Goal: Task Accomplishment & Management: Complete application form

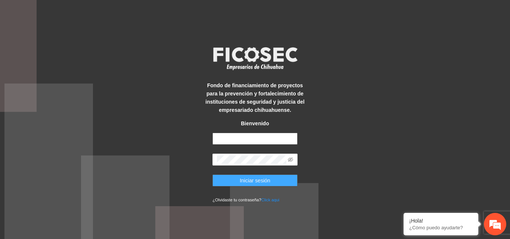
type input "**********"
click at [246, 178] on span "Iniciar sesión" at bounding box center [255, 181] width 31 height 8
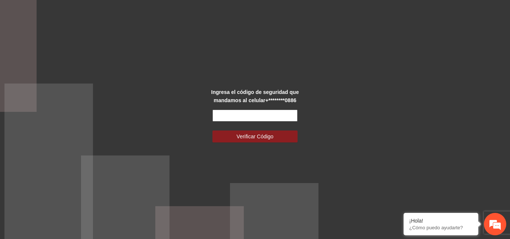
click at [261, 115] on input "text" at bounding box center [254, 116] width 85 height 12
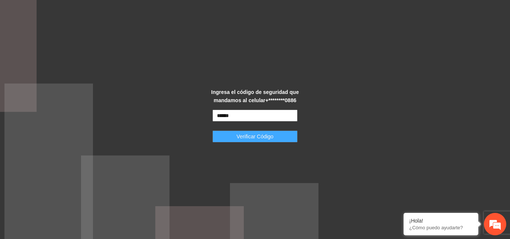
type input "******"
click at [265, 139] on span "Verificar Código" at bounding box center [255, 136] width 37 height 8
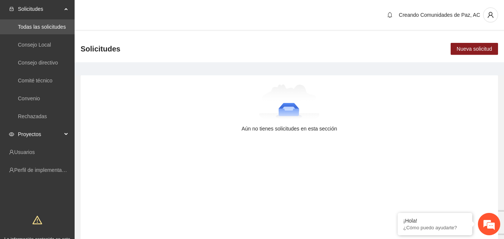
click at [32, 136] on span "Proyectos" at bounding box center [40, 134] width 44 height 15
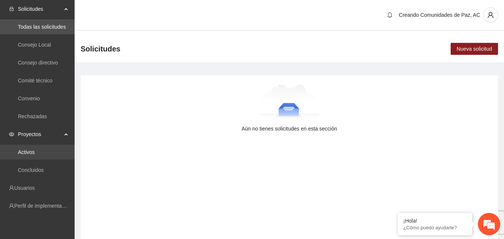
click at [27, 152] on link "Activos" at bounding box center [26, 152] width 17 height 6
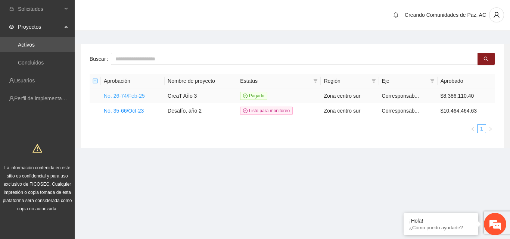
click at [110, 99] on link "No. 26-74/Feb-25" at bounding box center [124, 96] width 41 height 6
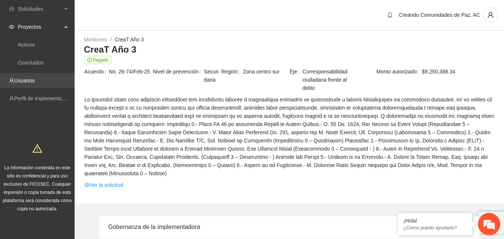
click at [32, 83] on link "Usuarios" at bounding box center [24, 81] width 21 height 6
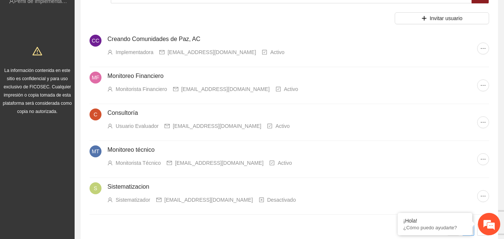
scroll to position [75, 0]
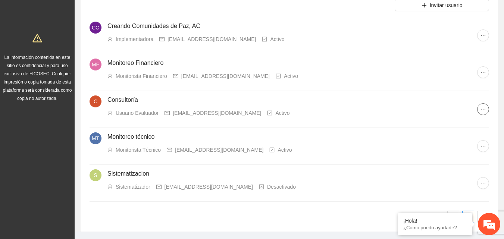
click at [484, 109] on icon "ellipsis" at bounding box center [483, 109] width 6 height 6
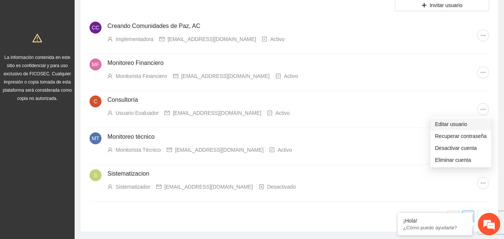
click at [441, 124] on span "Editar usuario" at bounding box center [461, 124] width 52 height 8
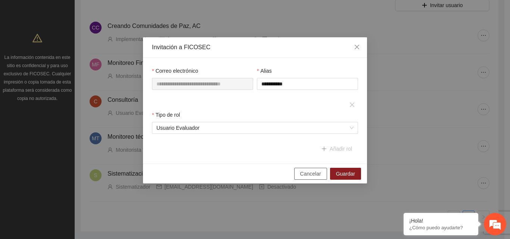
click at [313, 172] on span "Cancelar" at bounding box center [310, 174] width 21 height 8
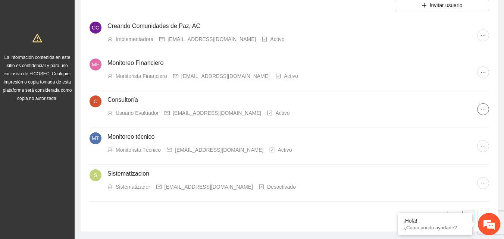
click at [481, 110] on icon "ellipsis" at bounding box center [483, 109] width 6 height 6
drag, startPoint x: 172, startPoint y: 113, endPoint x: 252, endPoint y: 115, distance: 80.3
click at [252, 115] on div "consultor@creandocomunidadesac.org" at bounding box center [217, 113] width 88 height 8
click at [249, 121] on li "C Consultoría Usuario Evaluador consultor@creandocomunidadesac.org Activo" at bounding box center [290, 109] width 400 height 37
drag, startPoint x: 172, startPoint y: 112, endPoint x: 263, endPoint y: 112, distance: 91.1
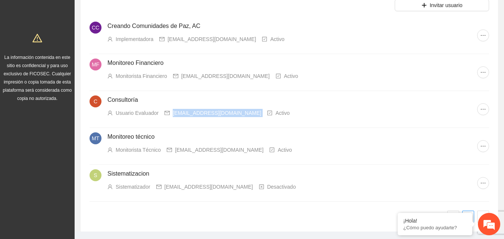
click at [263, 112] on div "Usuario Evaluador consultor@creandocomunidadesac.org Activo" at bounding box center [292, 113] width 370 height 8
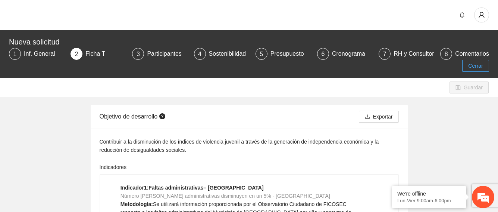
click at [478, 65] on span "Cerrar" at bounding box center [475, 66] width 15 height 8
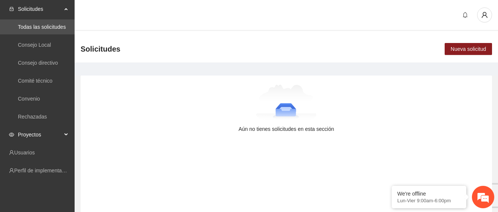
click at [32, 130] on span "Proyectos" at bounding box center [40, 134] width 44 height 15
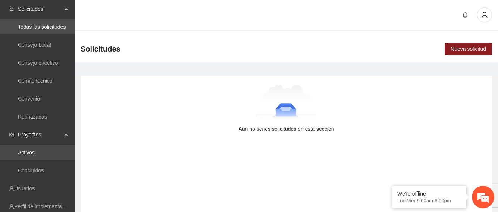
click at [28, 150] on link "Activos" at bounding box center [26, 152] width 17 height 6
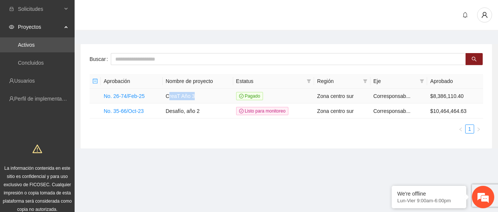
drag, startPoint x: 168, startPoint y: 97, endPoint x: 197, endPoint y: 94, distance: 28.9
click at [197, 94] on td "CreaT Año 3" at bounding box center [198, 95] width 71 height 15
click at [196, 96] on td "CreaT Año 3" at bounding box center [198, 95] width 71 height 15
drag, startPoint x: 163, startPoint y: 95, endPoint x: 193, endPoint y: 95, distance: 29.9
click at [196, 94] on td "CreaT Año 3" at bounding box center [198, 95] width 71 height 15
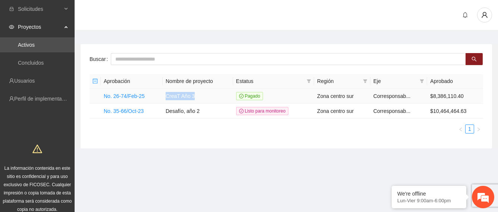
copy td "CreaT Año 3"
click at [154, 134] on div "Aprobación Nombre de proyecto Estatus Región Eje Aprobado No. 26-74/Feb-25 Crea…" at bounding box center [287, 106] width 394 height 65
click at [26, 29] on span "Proyectos" at bounding box center [40, 26] width 44 height 15
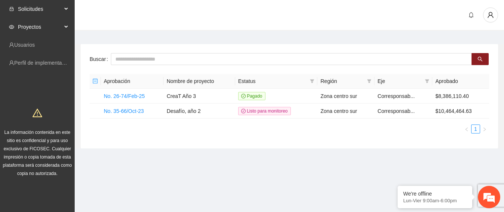
click at [29, 8] on span "Solicitudes" at bounding box center [40, 8] width 44 height 15
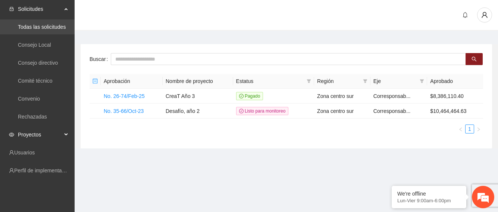
click at [44, 24] on link "Todas las solicitudes" at bounding box center [42, 27] width 48 height 6
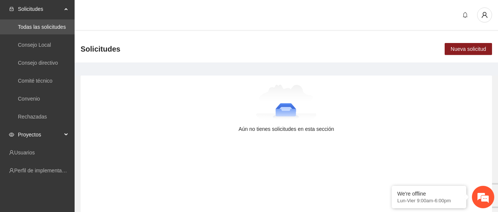
click at [36, 129] on span "Proyectos" at bounding box center [40, 134] width 44 height 15
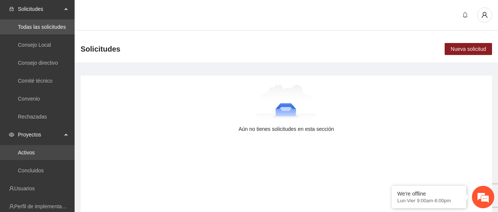
click at [30, 152] on link "Activos" at bounding box center [26, 152] width 17 height 6
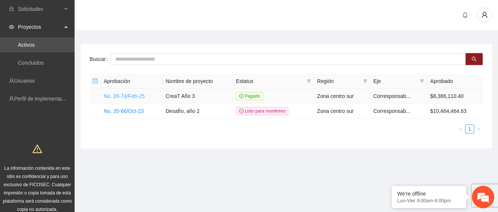
click at [130, 94] on link "No. 26-74/Feb-25" at bounding box center [124, 96] width 41 height 6
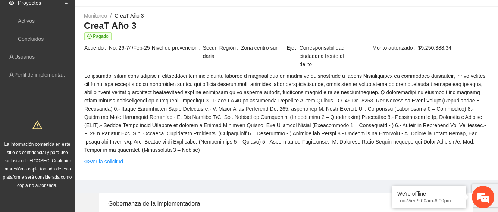
scroll to position [37, 0]
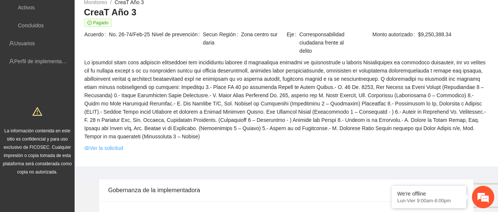
click at [118, 144] on link "Ver la solicitud" at bounding box center [103, 148] width 39 height 8
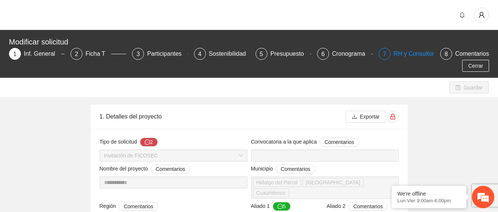
click at [414, 56] on div "RH y Consultores" at bounding box center [420, 54] width 53 height 12
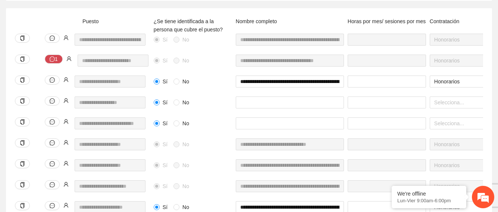
scroll to position [187, 0]
